Goal: Information Seeking & Learning: Find specific page/section

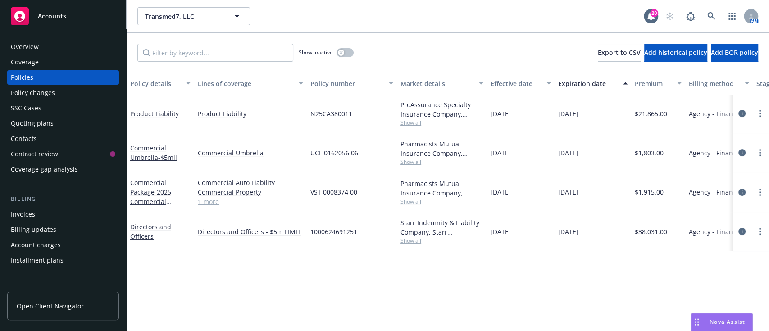
drag, startPoint x: 608, startPoint y: 238, endPoint x: 492, endPoint y: 208, distance: 119.5
drag, startPoint x: 492, startPoint y: 208, endPoint x: 457, endPoint y: 234, distance: 43.2
click at [457, 234] on div "Starr Indemnity & Liability Company, Starr Companies, RT Specialty Insurance Se…" at bounding box center [442, 227] width 83 height 19
click at [372, 285] on div "Policy details Lines of coverage Policy number Market details Effective date Ex…" at bounding box center [448, 202] width 643 height 259
drag, startPoint x: 587, startPoint y: 234, endPoint x: 502, endPoint y: 218, distance: 85.8
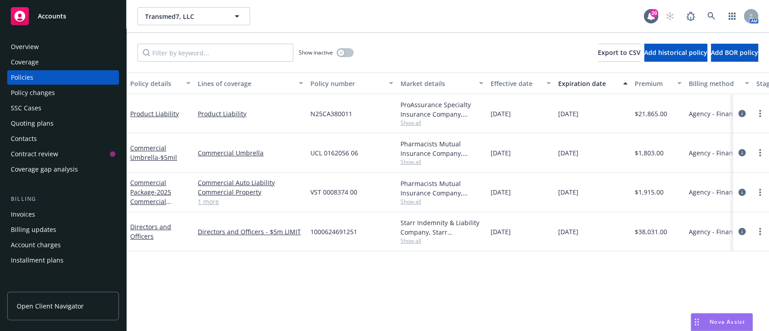
click at [502, 218] on div "Directors and Officers Directors and Officers - $5m LIMIT 1000624691251 Starr I…" at bounding box center [562, 231] width 870 height 39
drag, startPoint x: 603, startPoint y: 236, endPoint x: 130, endPoint y: 111, distance: 489.4
click at [130, 111] on div "Product Liability Product Liability N25CA380011 ProAssurance Specialty Insuranc…" at bounding box center [562, 166] width 870 height 144
copy div "Product Liability Product Liability N25CA380011 ProAssurance Specialty Insuranc…"
click at [343, 265] on div "Policy details Lines of coverage Policy number Market details Effective date Ex…" at bounding box center [448, 202] width 643 height 259
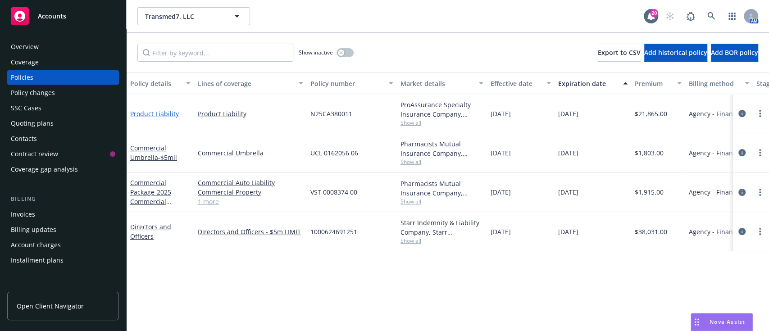
click at [158, 113] on link "Product Liability" at bounding box center [154, 114] width 49 height 9
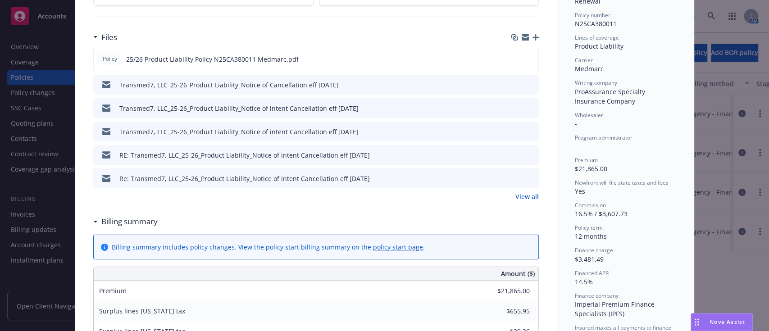
scroll to position [222, 0]
click at [529, 196] on link "View all" at bounding box center [527, 195] width 23 height 9
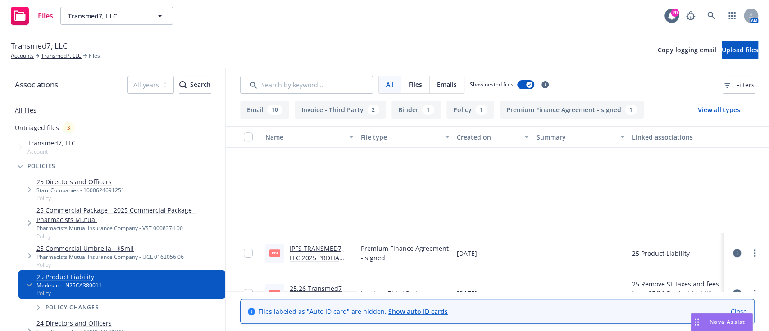
scroll to position [453, 0]
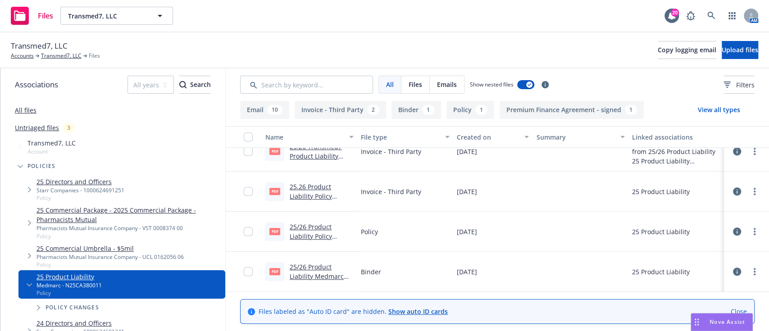
click at [317, 269] on link "25/26 Product Liability Medmarc Binder.pdf" at bounding box center [317, 276] width 54 height 27
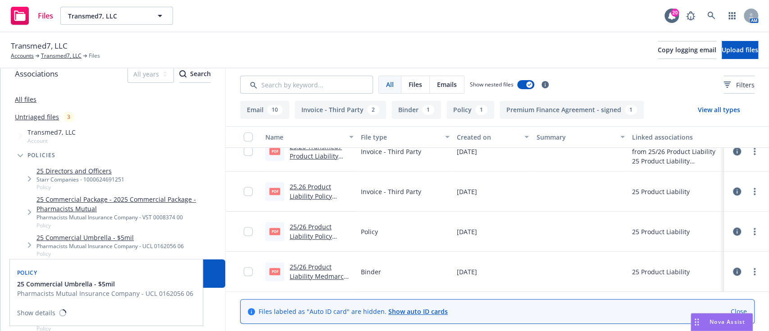
click at [92, 238] on link "25 Commercial Umbrella - $5mil" at bounding box center [110, 237] width 147 height 9
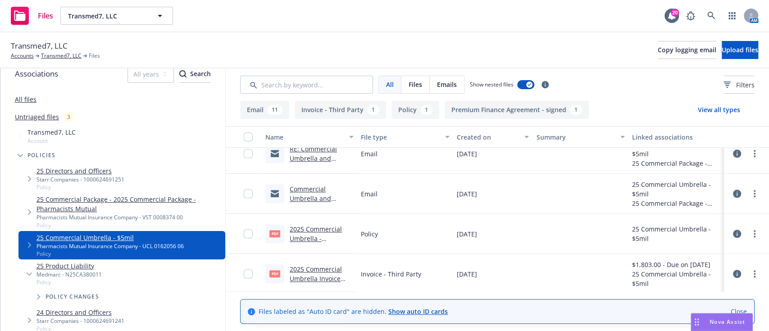
scroll to position [413, 0]
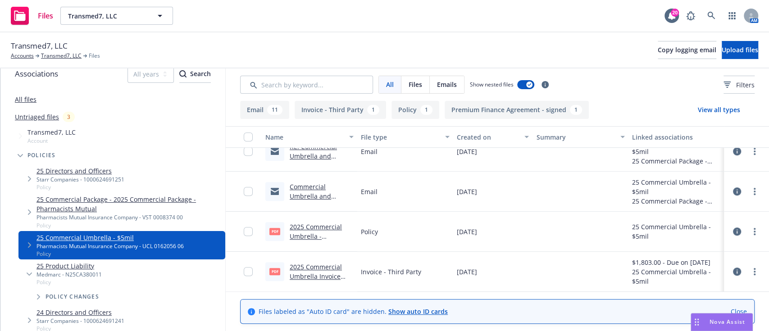
click at [312, 196] on link "Commercial Umbrella and Commercial Package Renewals_01-17-2025_Transmed7, LLC_N…" at bounding box center [321, 215] width 62 height 65
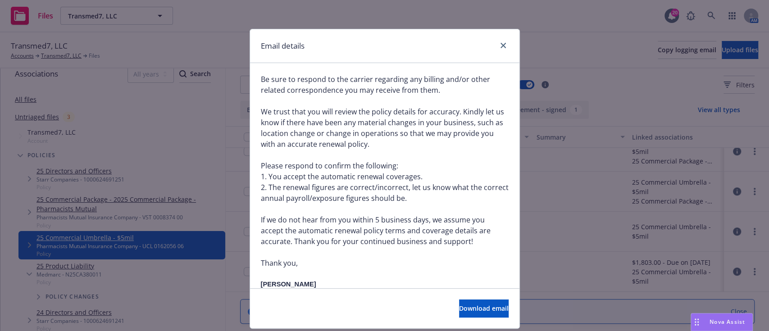
scroll to position [361, 0]
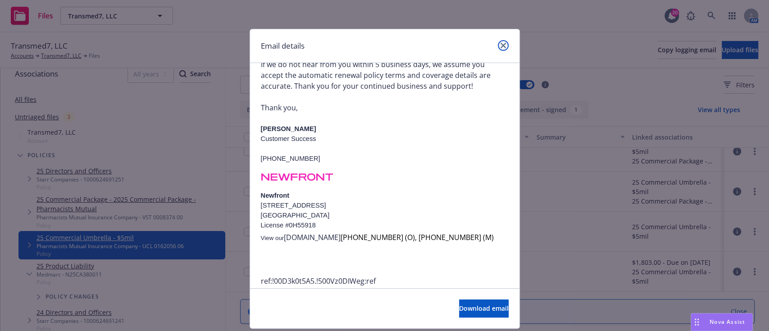
click at [498, 41] on link "close" at bounding box center [503, 45] width 11 height 11
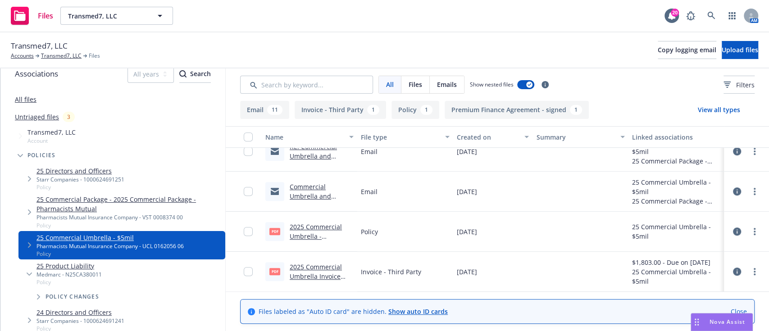
click at [308, 276] on link "2025 Commercial Umbrella Invoice .pdf" at bounding box center [316, 276] width 52 height 27
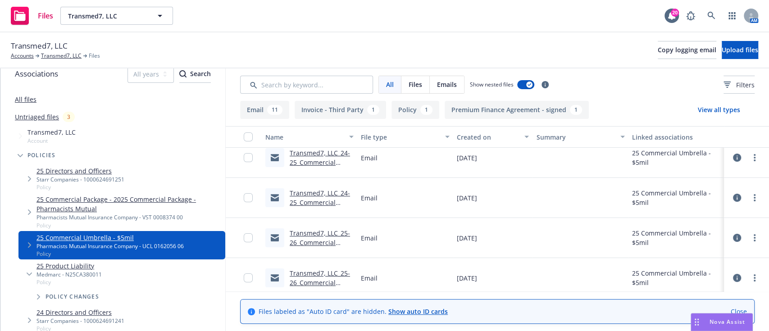
scroll to position [0, 0]
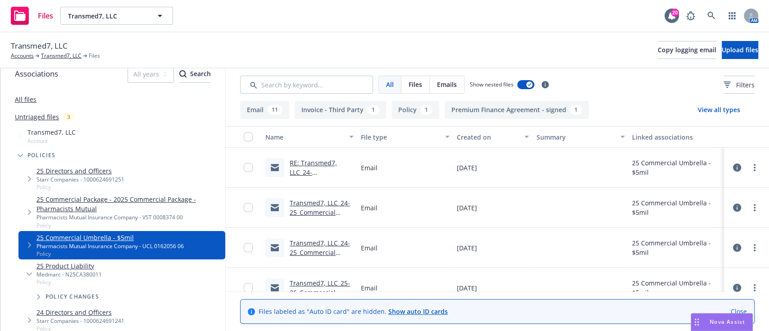
click at [305, 172] on link "RE: Transmed7, LLC_24-25_Commercial Umbrella_Notice of Cancellation eff 08-10-2…" at bounding box center [319, 187] width 58 height 56
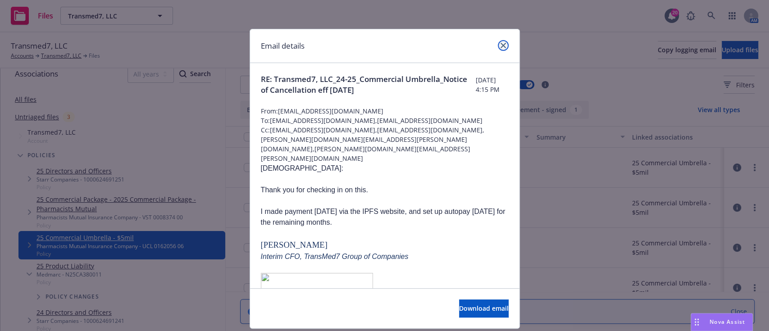
click at [498, 50] on link "close" at bounding box center [503, 45] width 11 height 11
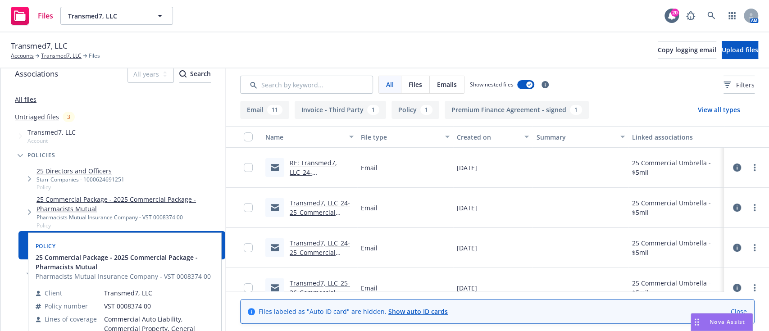
click at [89, 201] on link "25 Commercial Package - 2025 Commercial Package - Pharmacists Mutual" at bounding box center [129, 204] width 185 height 19
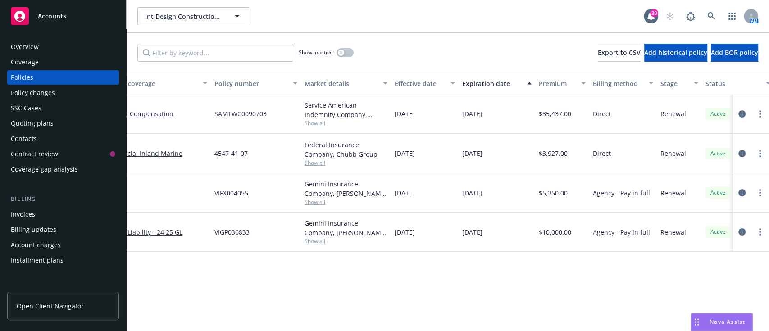
scroll to position [0, 56]
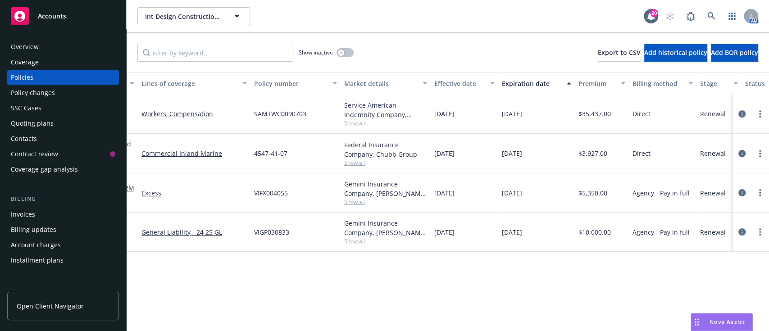
click at [522, 152] on span "01/04/2026" at bounding box center [512, 153] width 20 height 9
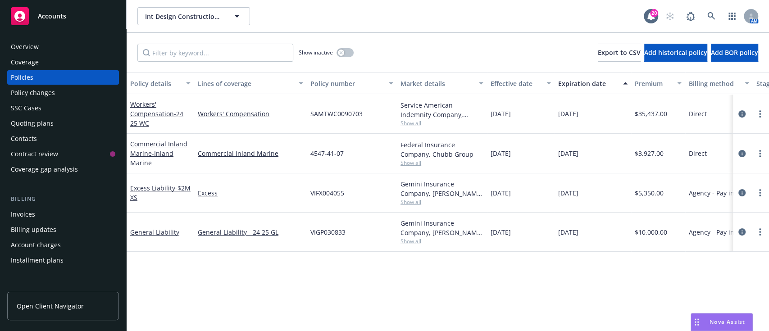
drag, startPoint x: 537, startPoint y: 158, endPoint x: 130, endPoint y: 142, distance: 407.7
click at [130, 142] on div "Commercial Inland Marine - Inland Marine Commercial Inland Marine 4547-41-07 Fe…" at bounding box center [562, 154] width 870 height 40
copy div "Commercial Inland Marine - Inland Marine Commercial Inland Marine 4547-41-07 Fe…"
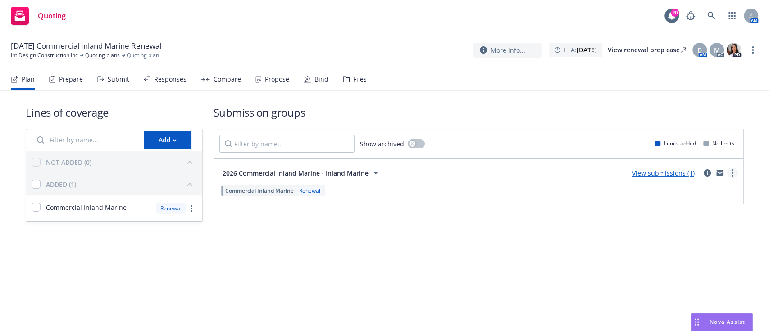
click at [727, 174] on link "more" at bounding box center [732, 173] width 11 height 11
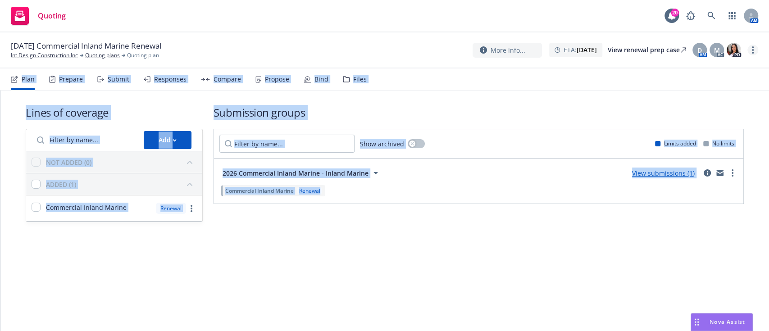
drag, startPoint x: 631, startPoint y: 270, endPoint x: 750, endPoint y: 50, distance: 249.7
click at [750, 50] on div "01/04/26 Commercial Inland Marine Renewal Int Design Construction Inc Quoting p…" at bounding box center [384, 181] width 769 height 299
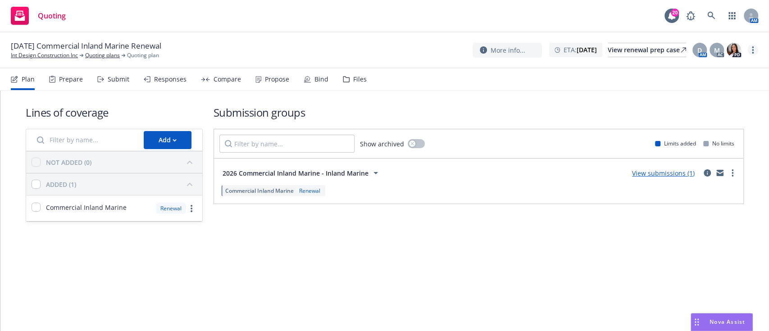
click at [750, 50] on link "more" at bounding box center [753, 50] width 11 height 11
click at [678, 144] on link "Archive quoting plan" at bounding box center [708, 141] width 100 height 18
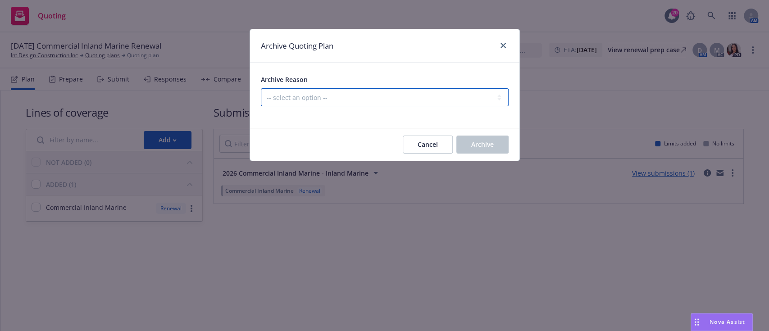
click at [438, 97] on select "-- select an option -- All policies in this renewal plan are auto-renewed Creat…" at bounding box center [385, 97] width 248 height 18
select select "ARCHIVED_RENEWAL_POLICY_AUTO_RENEWED"
click at [261, 88] on select "-- select an option -- All policies in this renewal plan are auto-renewed Creat…" at bounding box center [385, 97] width 248 height 18
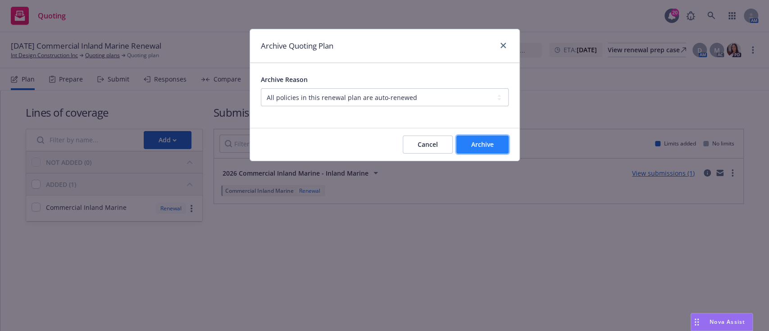
click at [479, 149] on span "Archive" at bounding box center [482, 144] width 23 height 9
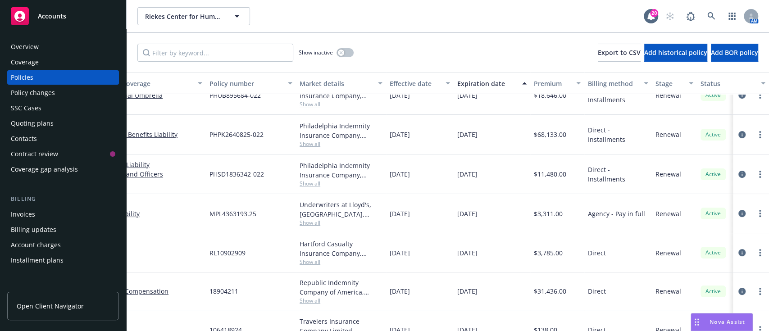
scroll to position [58, 0]
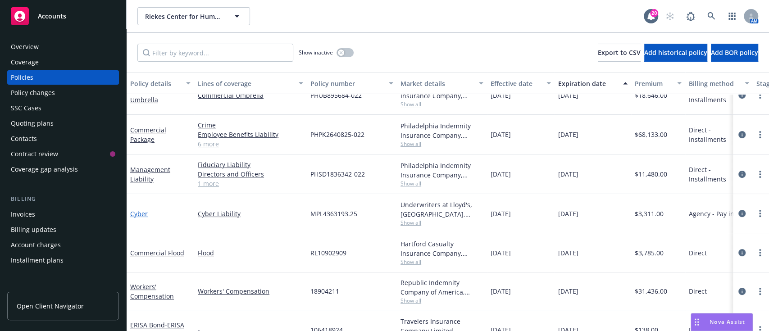
drag, startPoint x: 496, startPoint y: 211, endPoint x: 132, endPoint y: 215, distance: 363.7
click at [132, 215] on div "Cyber Cyber Liability MPL4363193.25 Underwriters at Lloyd's, London, Lloyd's of…" at bounding box center [562, 213] width 870 height 39
copy div "yber Cyber Liability MPL4363193.25 Underwriters at Lloyd's, London, Lloyd's of …"
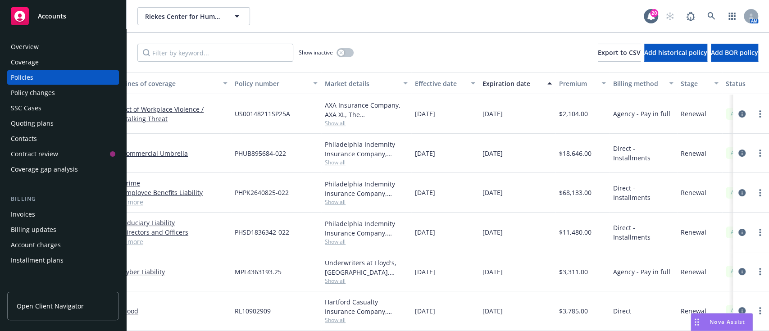
scroll to position [0, 0]
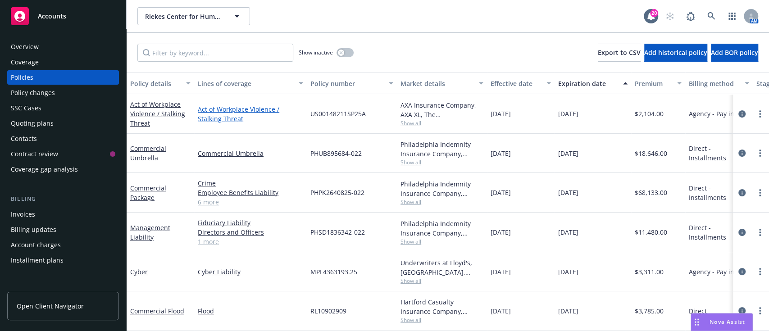
drag, startPoint x: 530, startPoint y: 112, endPoint x: 197, endPoint y: 110, distance: 332.1
click at [197, 110] on div "Act of Workplace Violence / Stalking Threat Act of Workplace Violence / Stalkin…" at bounding box center [562, 114] width 870 height 40
copy div "Act of Workplace Violence / Stalking Threat US00148211SP25A AXA Insurance Compa…"
click at [169, 110] on link "Act of Workplace Violence / Stalking Threat" at bounding box center [157, 113] width 55 height 27
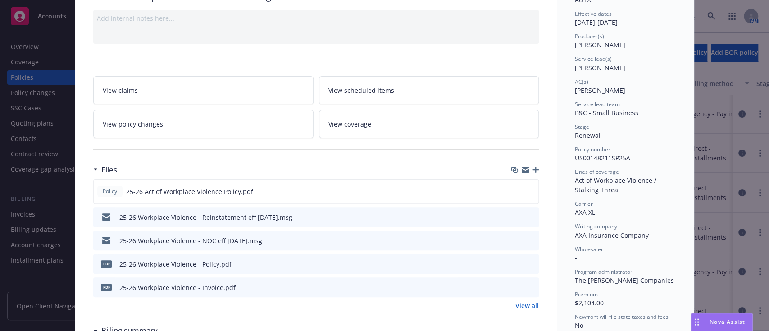
scroll to position [283, 0]
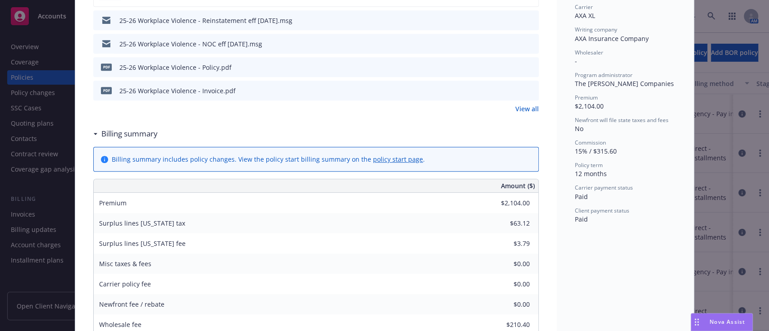
click at [526, 105] on link "View all" at bounding box center [527, 108] width 23 height 9
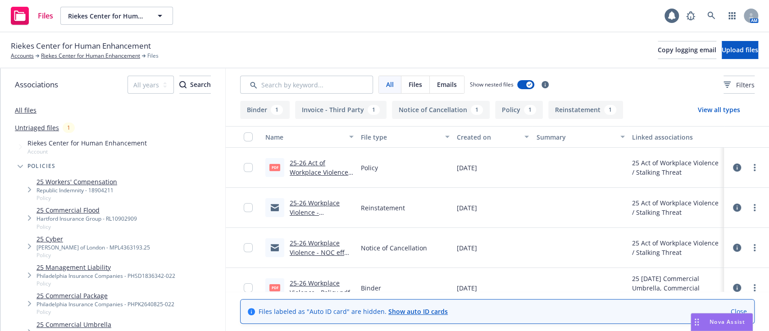
scroll to position [56, 0]
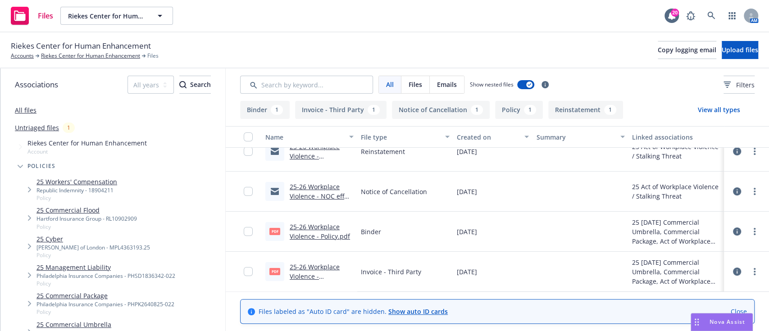
click at [325, 198] on link "25-26 Workplace Violence - NOC eff [DATE].msg" at bounding box center [317, 196] width 55 height 27
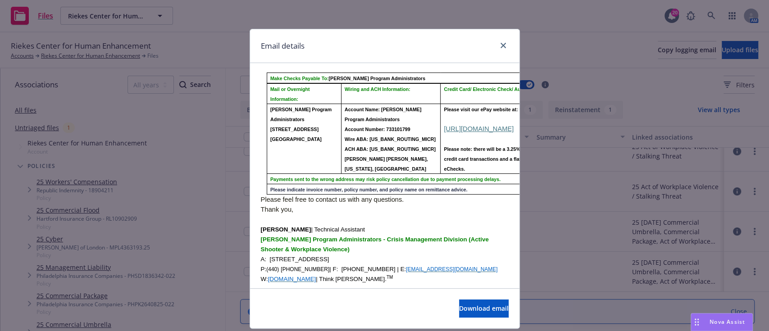
scroll to position [208, 0]
click at [502, 105] on span "Please visit our ePay website at:" at bounding box center [481, 107] width 74 height 5
click at [530, 123] on div "Email details Notice of Cancellation - Riekes Center for Human Enhancement Mond…" at bounding box center [384, 165] width 769 height 331
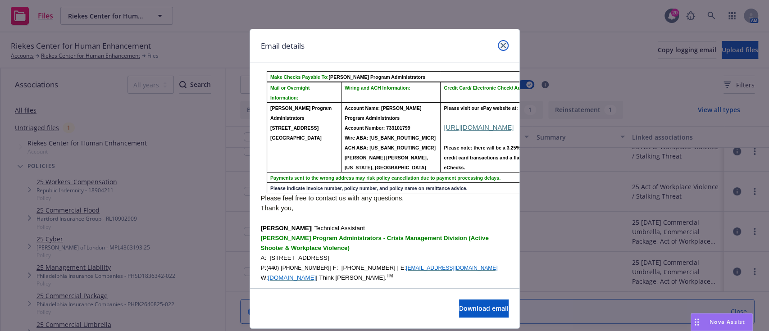
click at [501, 46] on link "close" at bounding box center [503, 45] width 11 height 11
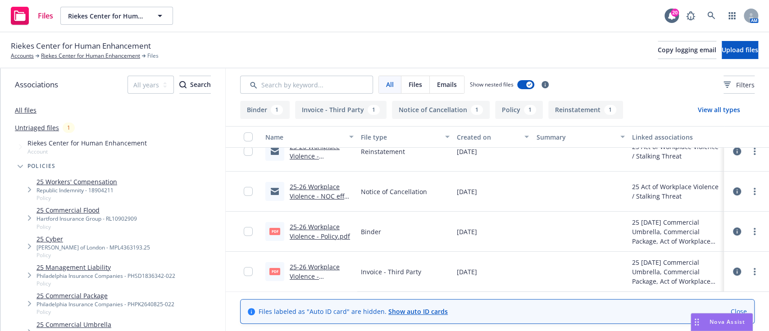
scroll to position [0, 0]
click at [306, 260] on div "pdf 25-26 Workplace Violence - Invoice.pdf" at bounding box center [310, 272] width 96 height 40
click at [304, 264] on link "25-26 Workplace Violence - Invoice.pdf" at bounding box center [315, 276] width 50 height 27
click at [309, 224] on link "25-26 Workplace Violence - Policy.pdf" at bounding box center [320, 232] width 60 height 18
click at [330, 187] on link "25-26 Workplace Violence - NOC eff 3.10.25.msg" at bounding box center [317, 196] width 55 height 27
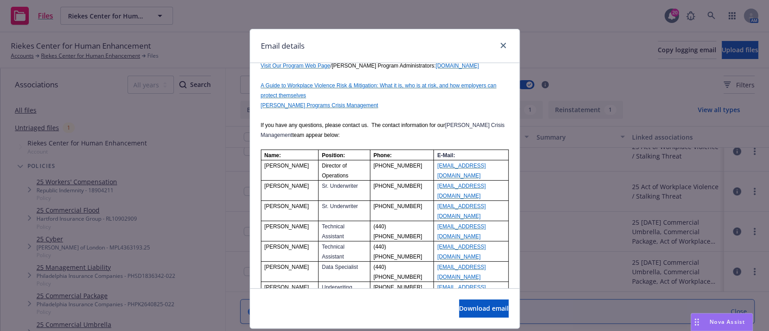
scroll to position [440, 0]
click at [374, 185] on p "(937) 422-9312" at bounding box center [402, 185] width 57 height 10
drag, startPoint x: 478, startPoint y: 201, endPoint x: 330, endPoint y: 201, distance: 147.4
click at [330, 201] on tr "Kelli Berka Sr. Underwriter (630) 740-7922 kberka@mcgowanexcess.com" at bounding box center [384, 211] width 247 height 20
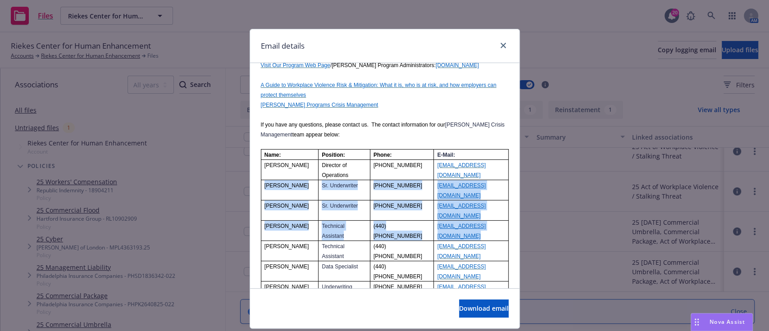
drag, startPoint x: 487, startPoint y: 216, endPoint x: 259, endPoint y: 178, distance: 230.8
click at [261, 178] on tbody "Name: Position: Phone: E-Mail: Reiner Mauer Director of Operations (484) 901-98…" at bounding box center [384, 226] width 247 height 152
copy tbody "Ron Klassen Sr. Underwriter (937) 422-9312 rklassen@mcgowanprograms.com Kelli B…"
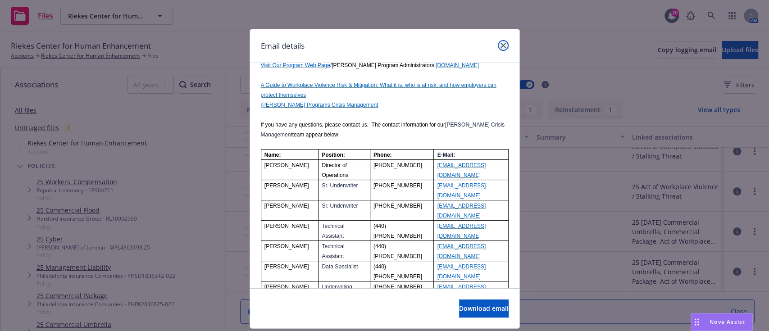
click at [501, 45] on icon "close" at bounding box center [503, 45] width 5 height 5
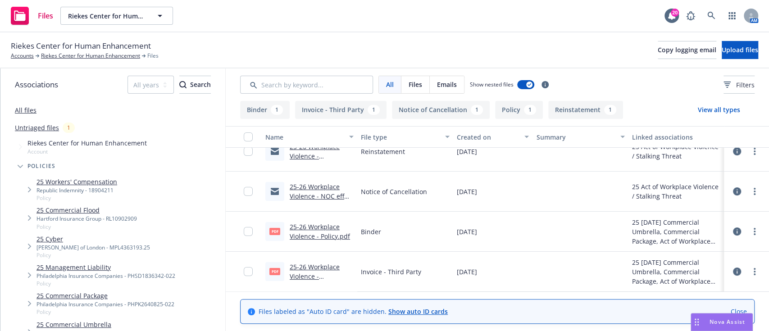
scroll to position [0, 0]
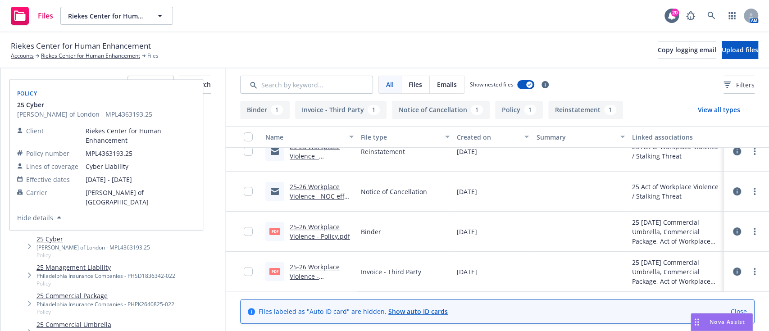
click at [47, 238] on link "25 Cyber" at bounding box center [94, 238] width 114 height 9
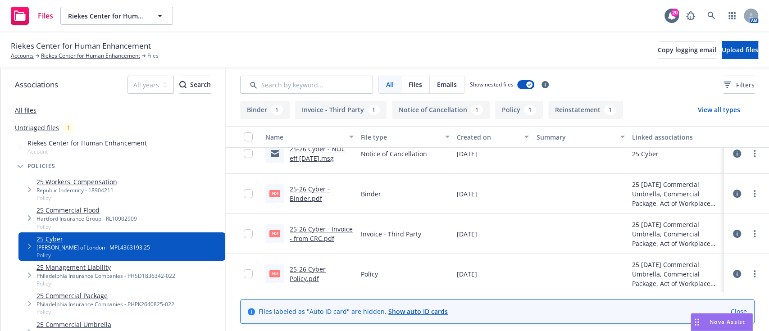
scroll to position [56, 0]
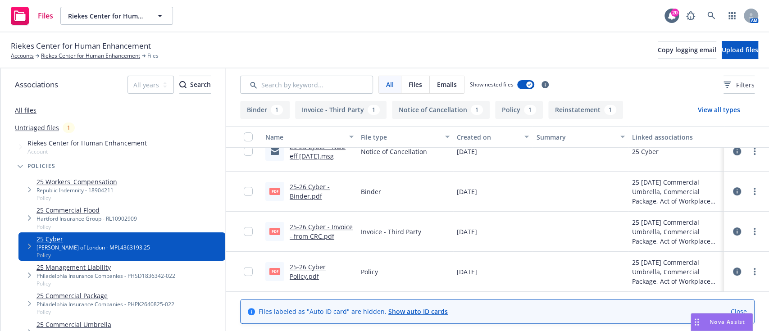
click at [302, 233] on link "25-26 Cyber - Invoice - from CRC.pdf" at bounding box center [321, 232] width 63 height 18
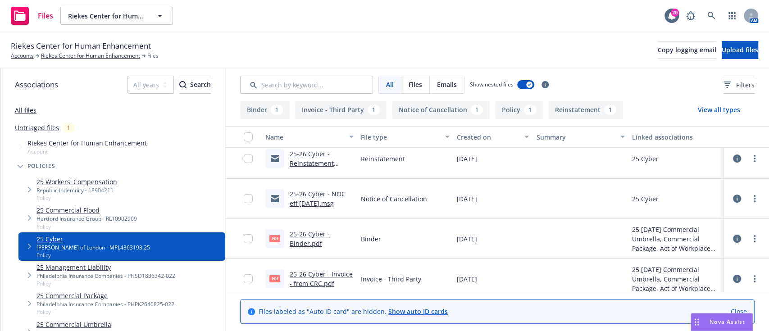
scroll to position [0, 0]
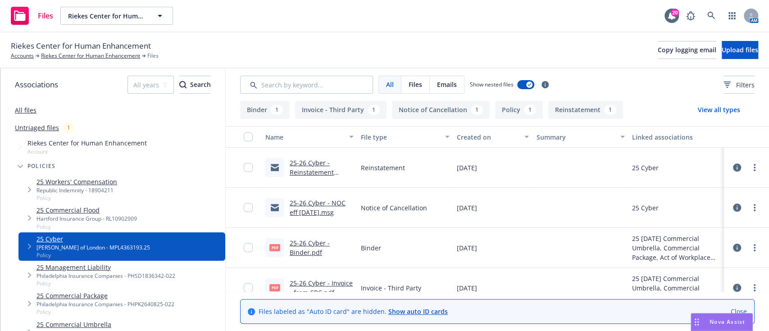
click at [326, 202] on link "25-26 Cyber - NOC eff 3.10.25.msg" at bounding box center [318, 208] width 56 height 18
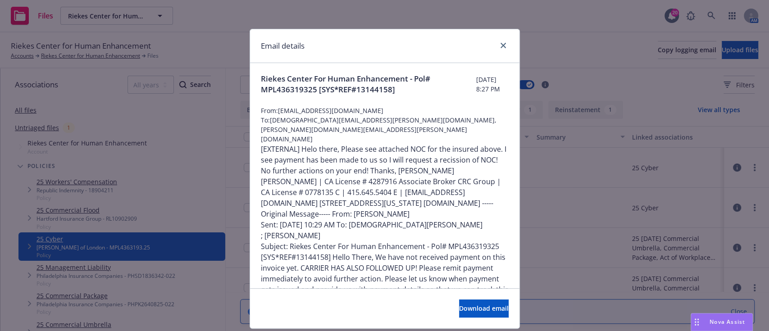
scroll to position [1, 0]
drag, startPoint x: 343, startPoint y: 110, endPoint x: 275, endPoint y: 111, distance: 67.6
click at [275, 111] on span "From: FChow@crcgroup.com" at bounding box center [385, 109] width 248 height 9
copy span "FChow@crcgroup.com"
click at [502, 49] on div at bounding box center [501, 46] width 14 height 12
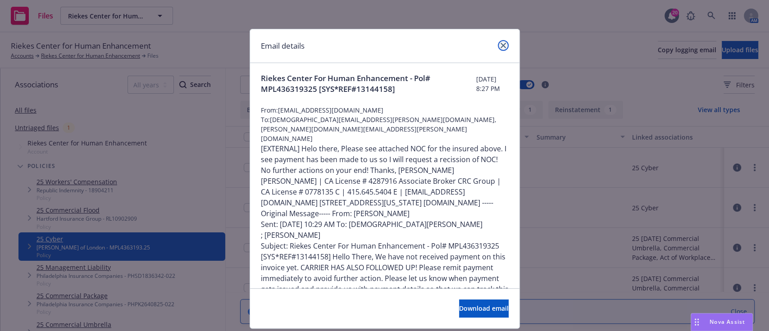
click at [501, 49] on link "close" at bounding box center [503, 45] width 11 height 11
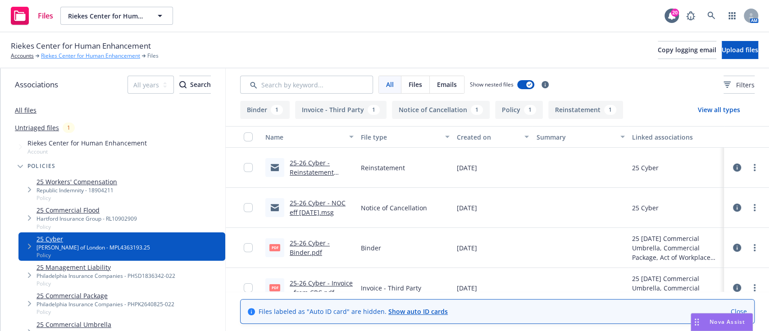
click at [79, 56] on link "Riekes Center for Human Enhancement" at bounding box center [90, 56] width 99 height 8
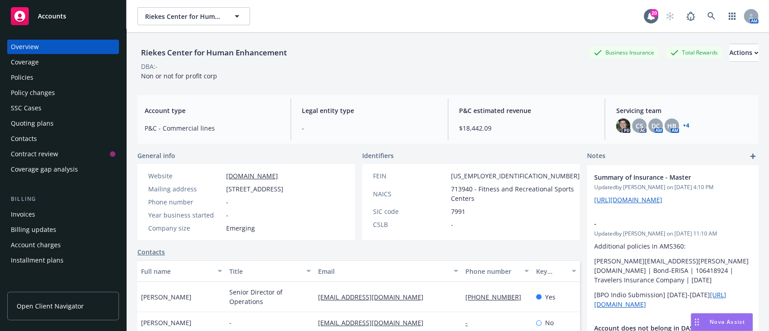
click at [27, 70] on div "Policies" at bounding box center [22, 77] width 23 height 14
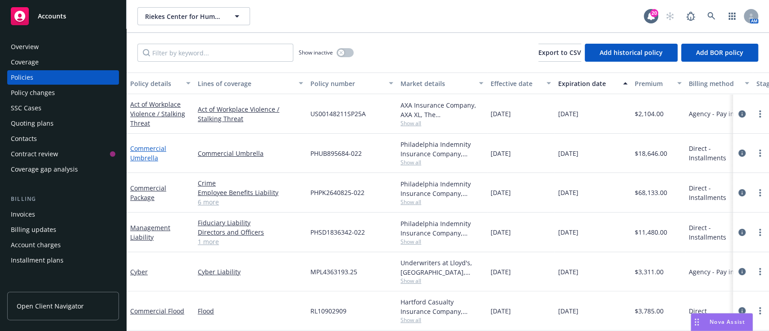
drag, startPoint x: 601, startPoint y: 281, endPoint x: 132, endPoint y: 147, distance: 487.9
click at [132, 147] on div "Act of Workplace Violence / Stalking Threat Act of Workplace Violence / Stalkin…" at bounding box center [562, 238] width 870 height 288
copy div "ommercial Umbrella Commercial Umbrella PHUB895684-022 [GEOGRAPHIC_DATA] Indemni…"
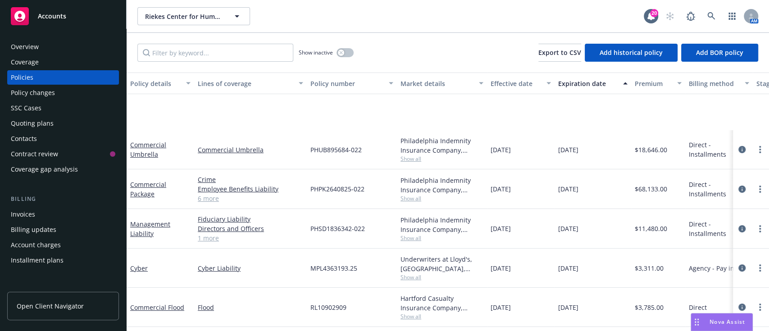
scroll to position [82, 0]
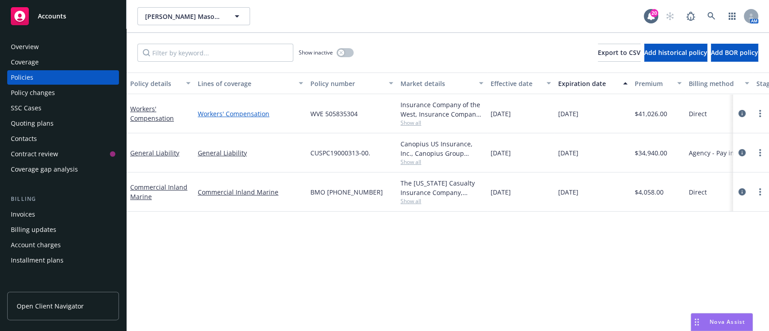
drag, startPoint x: 609, startPoint y: 114, endPoint x: 200, endPoint y: 113, distance: 409.2
click at [200, 113] on div "Workers' Compensation Workers' Compensation WVE 505835304 Insurance Company of …" at bounding box center [562, 113] width 870 height 39
copy div "Workers' Compensation WVE 505835304 Insurance Company of the West, Insurance Co…"
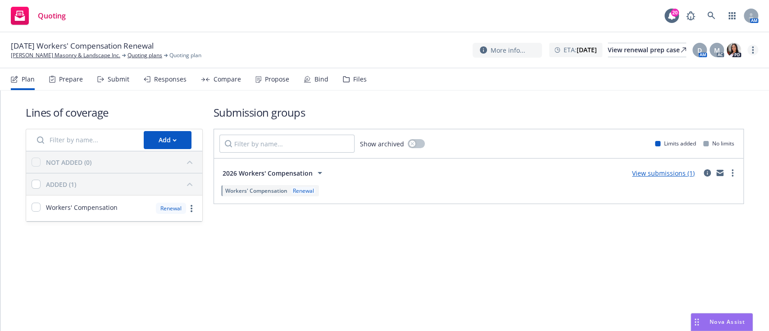
click at [756, 52] on link "more" at bounding box center [753, 50] width 11 height 11
click at [686, 142] on link "Archive quoting plan" at bounding box center [708, 141] width 100 height 18
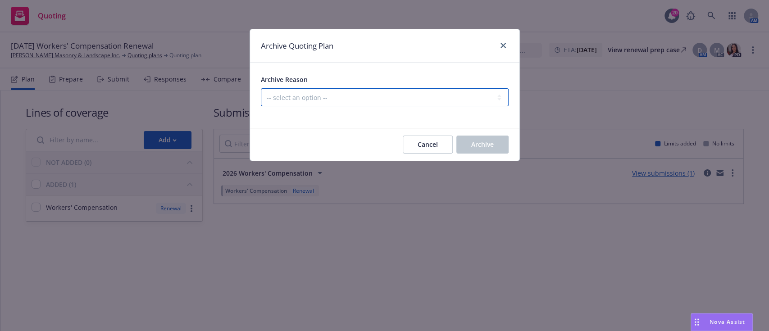
click at [415, 99] on select "-- select an option -- All policies in this renewal plan are auto-renewed Creat…" at bounding box center [385, 97] width 248 height 18
select select "ARCHIVED_RENEWAL_POLICY_AUTO_RENEWED"
click at [261, 88] on select "-- select an option -- All policies in this renewal plan are auto-renewed Creat…" at bounding box center [385, 97] width 248 height 18
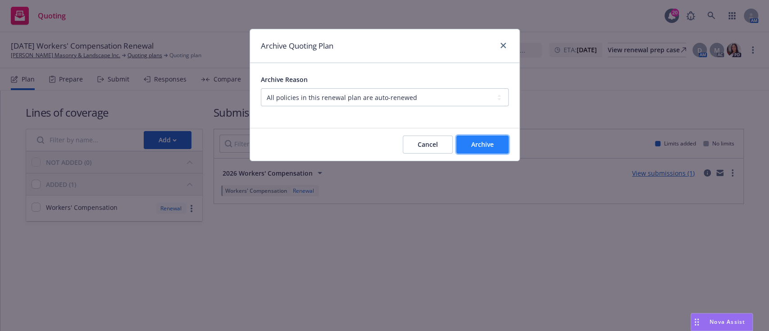
click at [482, 152] on button "Archive" at bounding box center [483, 145] width 52 height 18
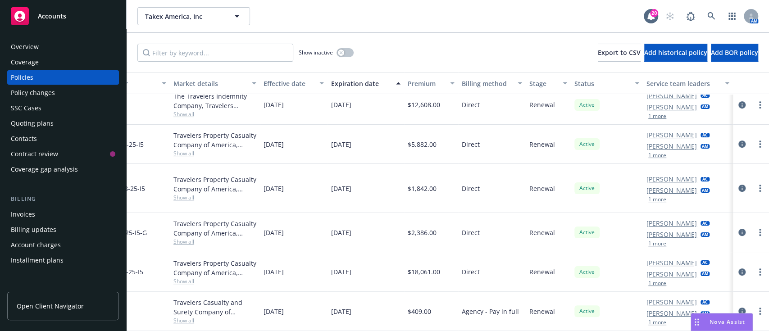
scroll to position [0, 236]
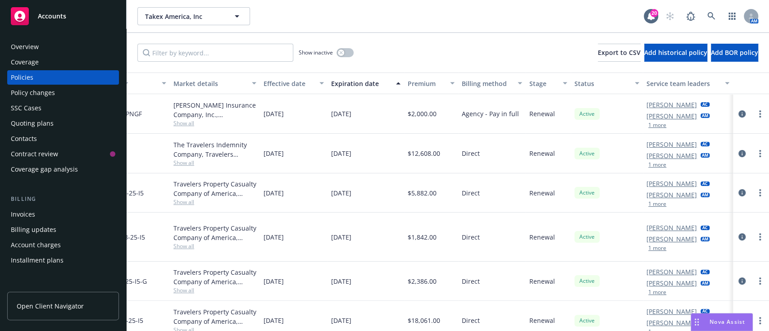
click at [508, 118] on div "Agency - Pay in full" at bounding box center [492, 114] width 68 height 40
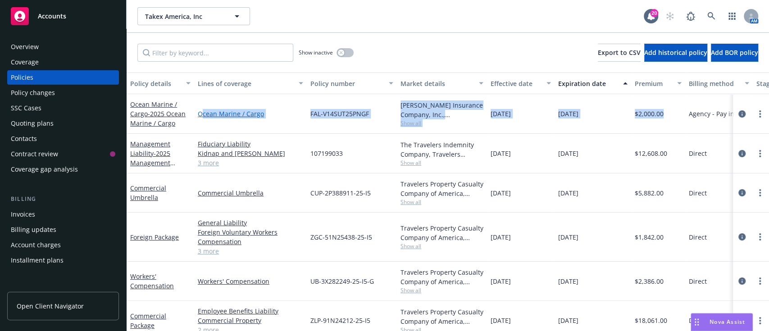
drag, startPoint x: 433, startPoint y: 116, endPoint x: 201, endPoint y: 114, distance: 232.1
click at [201, 114] on div "Ocean Marine / Cargo - 2025 Ocean Marine / Cargo Ocean Marine / Cargo FAL-V14SU…" at bounding box center [562, 114] width 870 height 40
copy div "cean Marine / Cargo FAL-V14SUT25PNGF Beazley Insurance Company, Inc., Beazley G…"
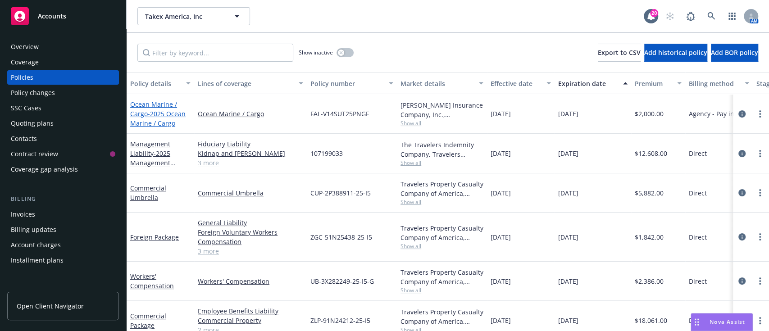
click at [166, 114] on span "- 2025 Ocean Marine / Cargo" at bounding box center [157, 119] width 55 height 18
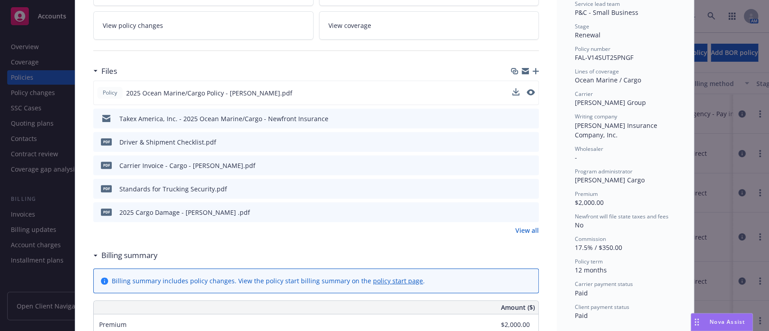
scroll to position [187, 0]
click at [526, 117] on icon "preview file" at bounding box center [530, 117] width 8 height 6
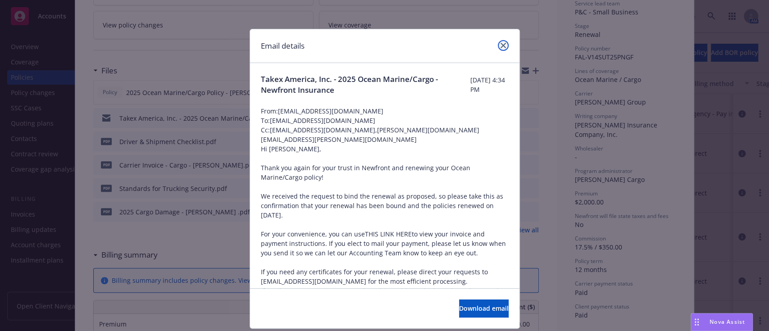
click at [500, 48] on link "close" at bounding box center [503, 45] width 11 height 11
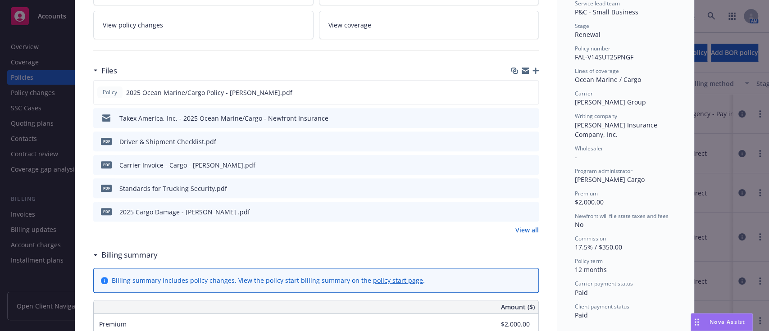
click at [519, 233] on link "View all" at bounding box center [527, 229] width 23 height 9
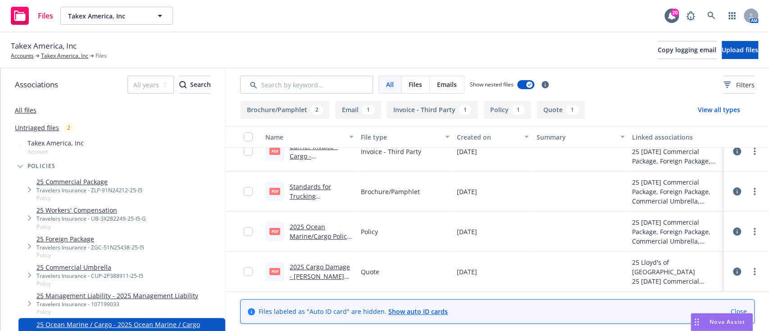
click at [311, 265] on link "2025 Cargo Damage - [PERSON_NAME] .pdf" at bounding box center [320, 276] width 60 height 27
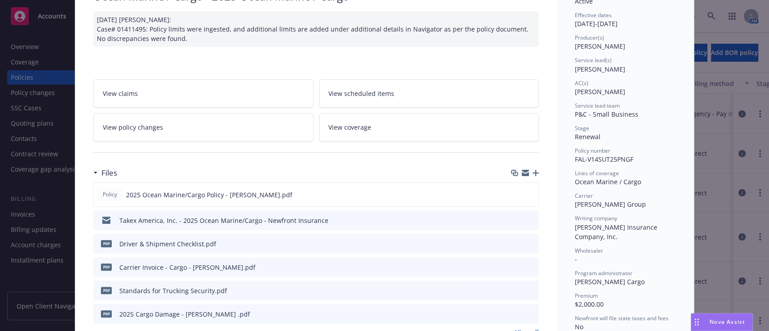
scroll to position [307, 0]
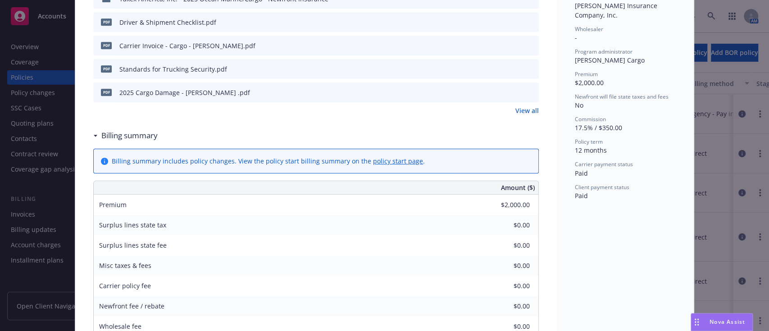
click at [25, 238] on div "Policy Ocean Marine / Cargo - 2025 Ocean Marine / Cargo [DATE] [PERSON_NAME]: C…" at bounding box center [384, 165] width 769 height 331
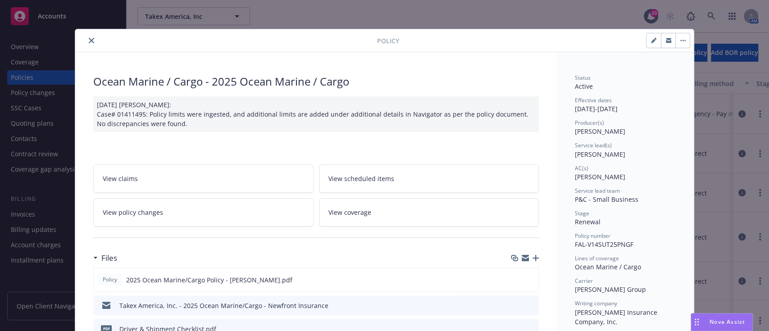
click at [86, 38] on button "close" at bounding box center [91, 40] width 11 height 11
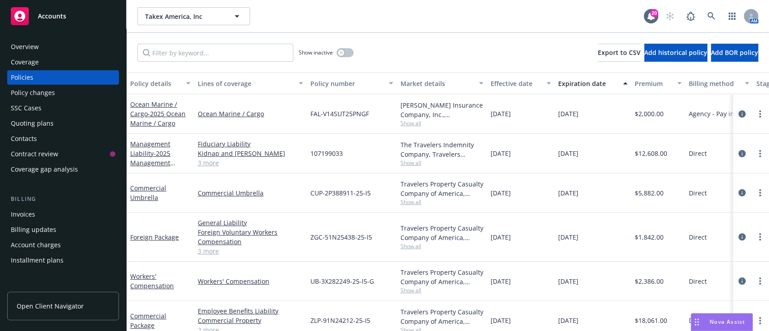
drag, startPoint x: 516, startPoint y: 270, endPoint x: 129, endPoint y: 142, distance: 406.9
click at [129, 142] on div "Ocean Marine / Cargo - 2025 Ocean Marine / Cargo Ocean Marine / Cargo FAL-V14SU…" at bounding box center [562, 220] width 870 height 252
copy div "Management Liability - 2025 Management Liability Fiduciary Liability Kidnap and…"
